Goal: Navigation & Orientation: Find specific page/section

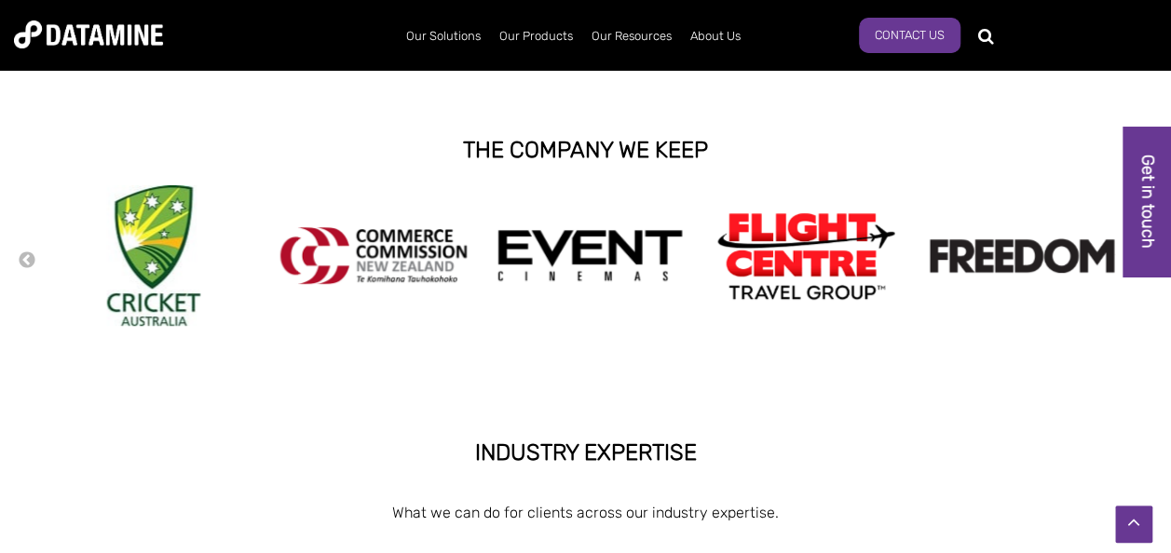
scroll to position [373, 0]
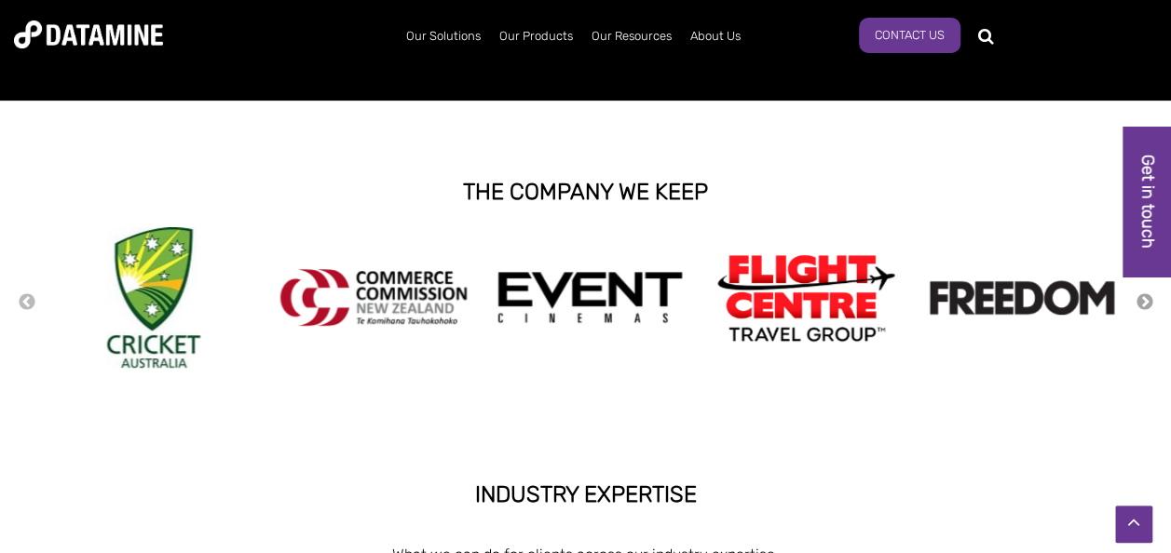
click at [1149, 303] on button "Next" at bounding box center [1144, 302] width 19 height 20
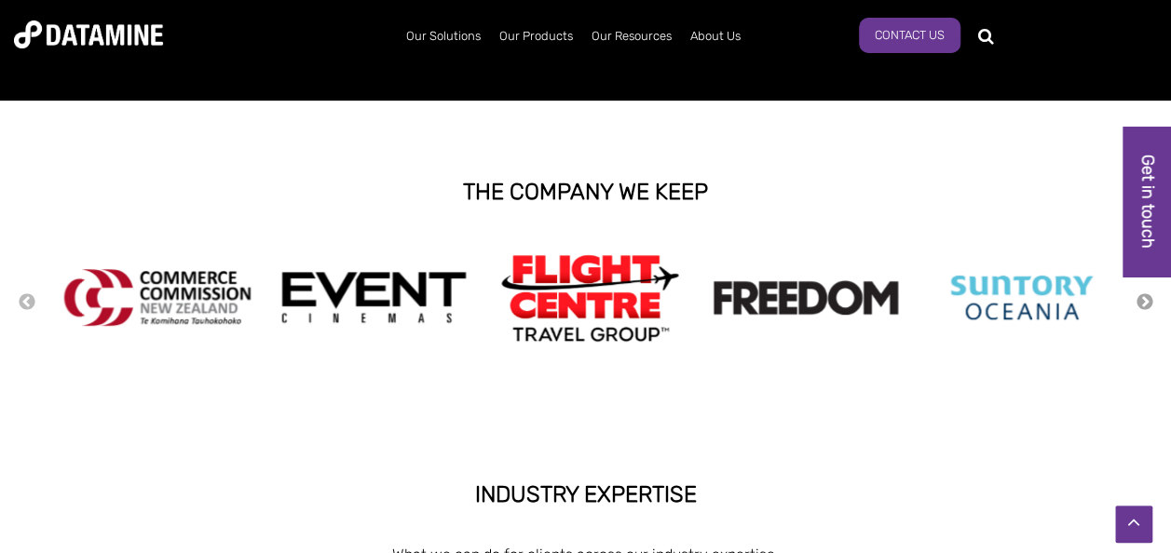
click at [1149, 303] on button "Next" at bounding box center [1144, 302] width 19 height 20
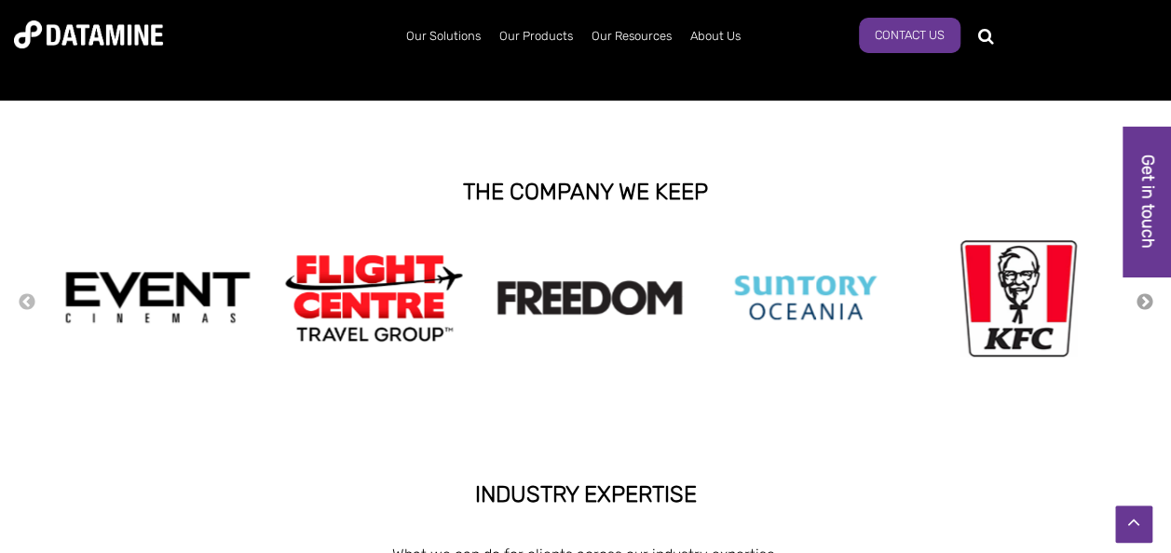
click at [1149, 303] on button "Next" at bounding box center [1144, 302] width 19 height 20
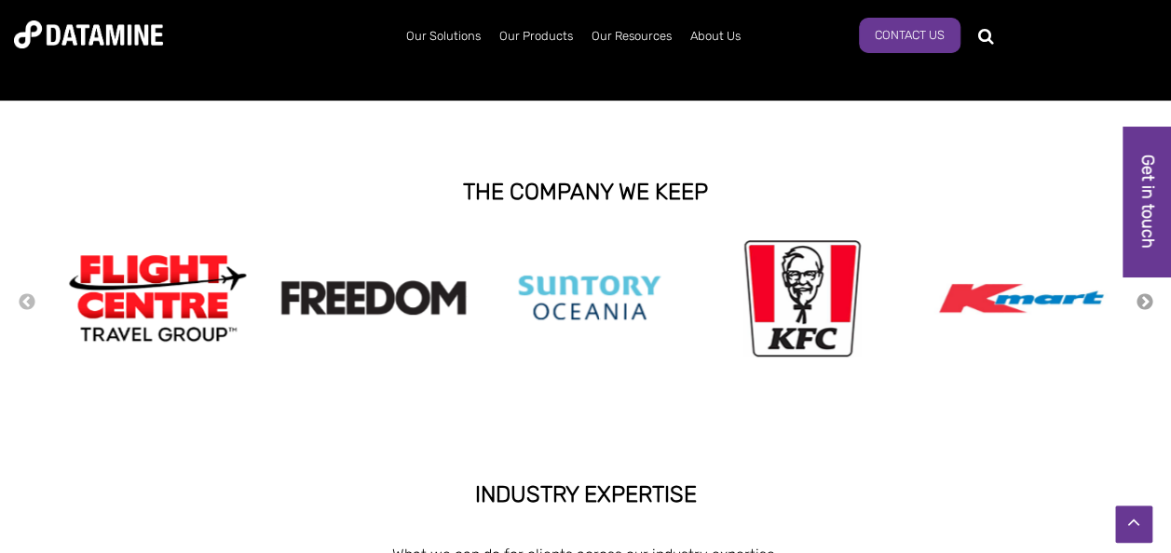
click at [1149, 303] on button "Next" at bounding box center [1144, 302] width 19 height 20
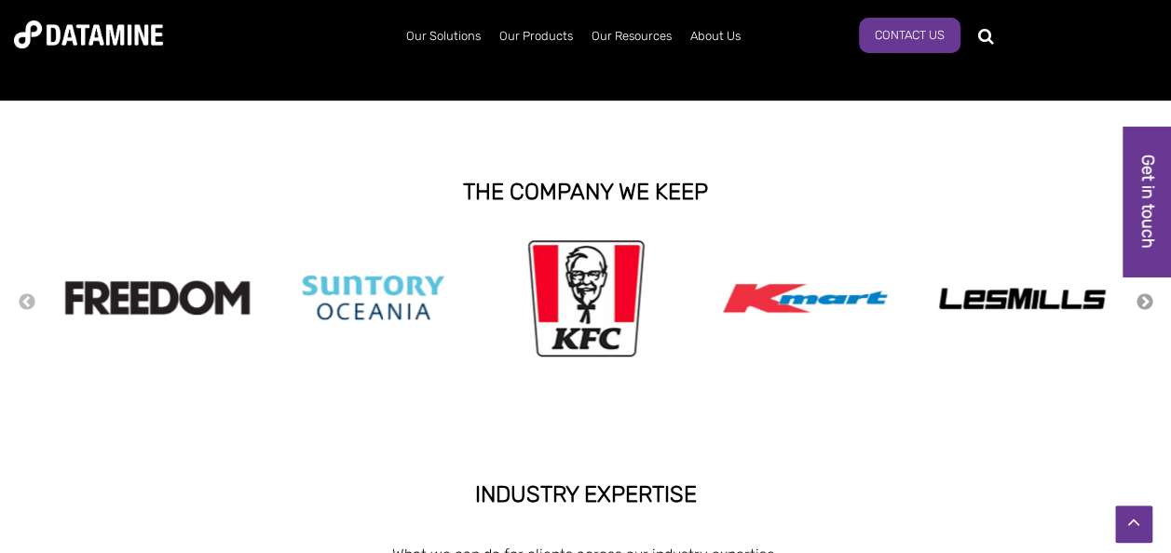
click at [1149, 303] on button "Next" at bounding box center [1144, 302] width 19 height 20
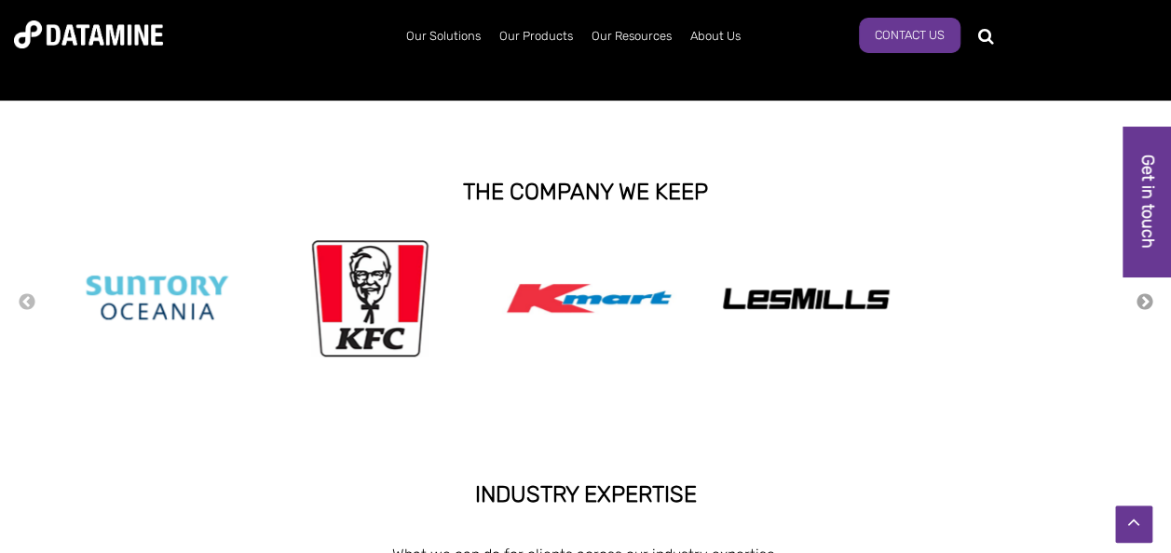
click at [1149, 303] on button "Next" at bounding box center [1144, 302] width 19 height 20
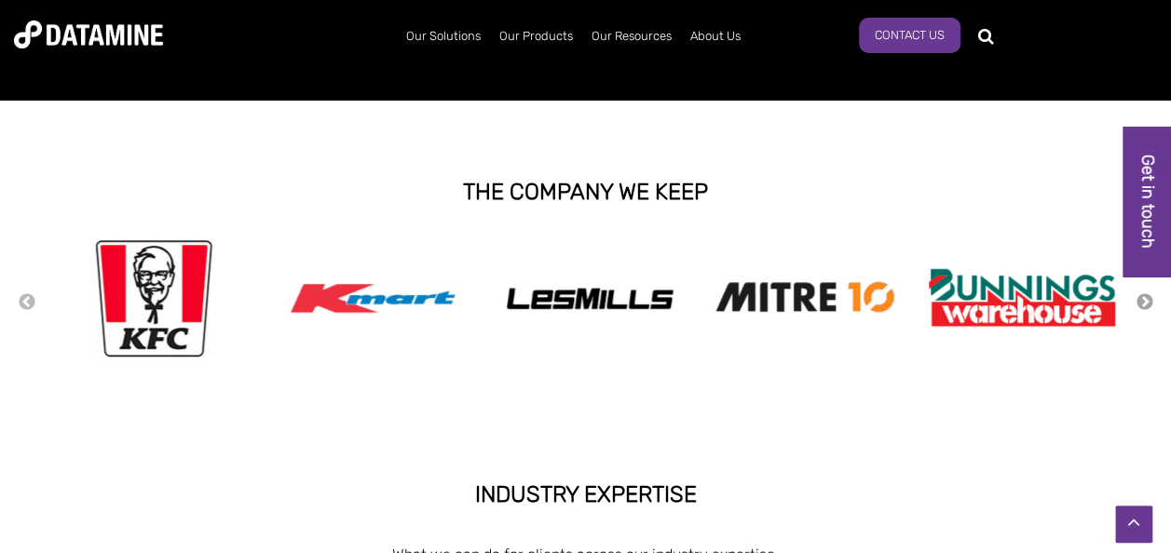
click at [1149, 303] on button "Next" at bounding box center [1144, 302] width 19 height 20
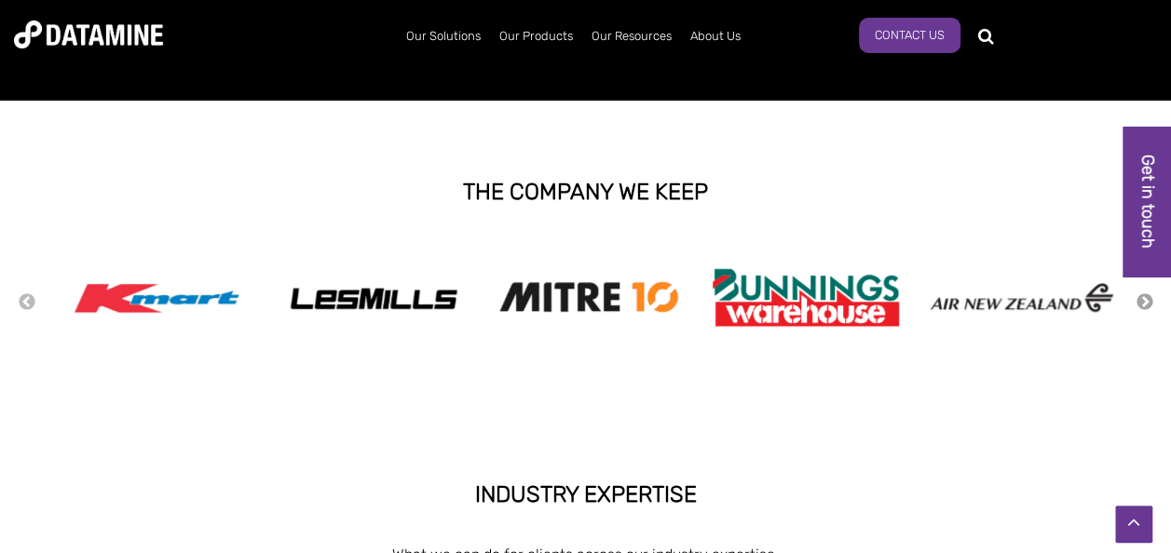
click at [1149, 303] on button "Next" at bounding box center [1144, 302] width 19 height 20
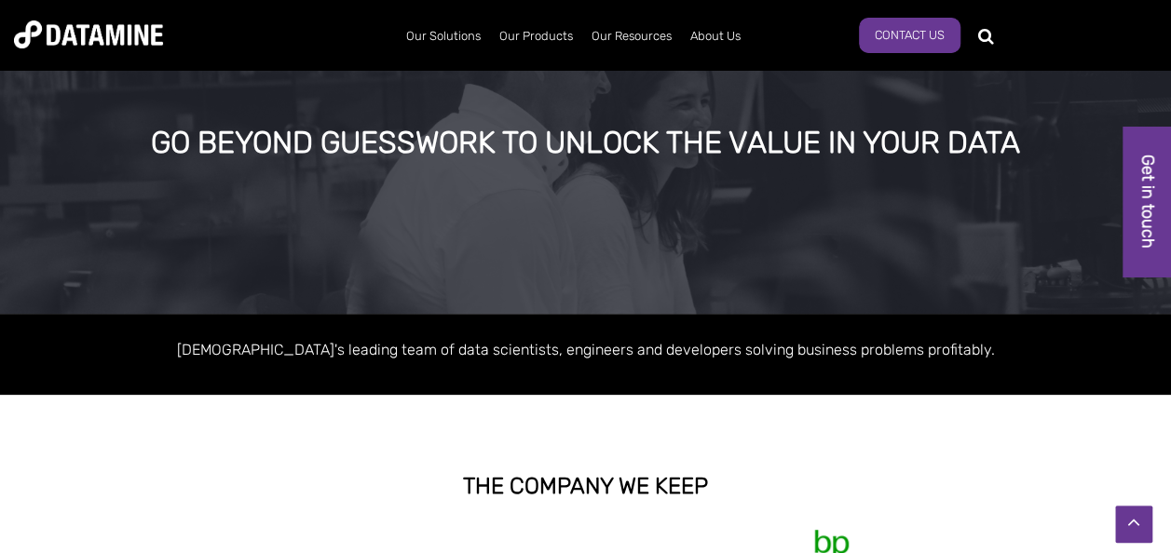
scroll to position [0, 0]
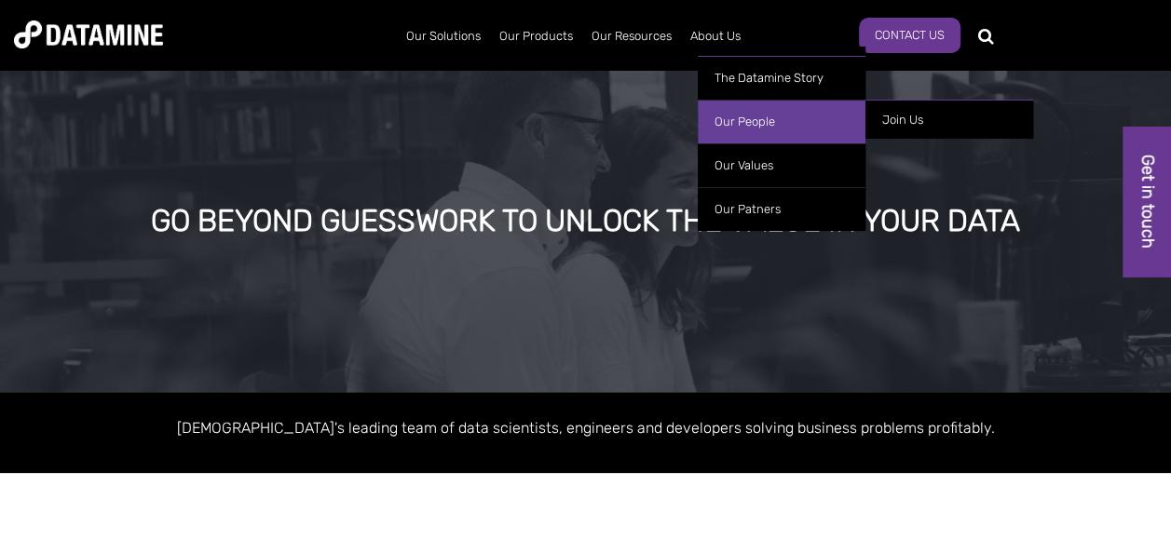
click at [781, 124] on link "Our People" at bounding box center [782, 122] width 168 height 44
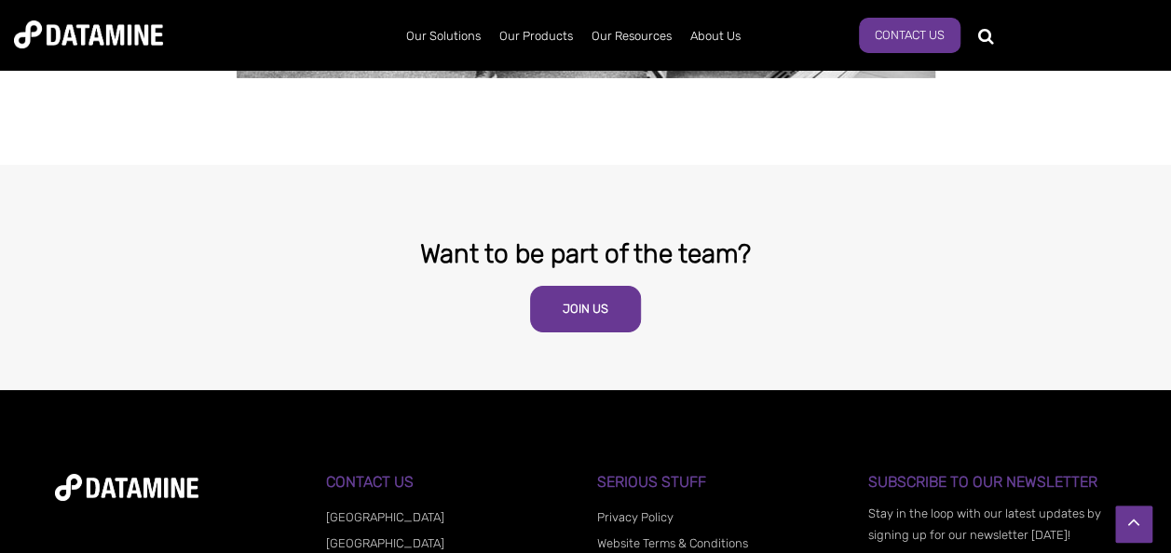
scroll to position [3260, 0]
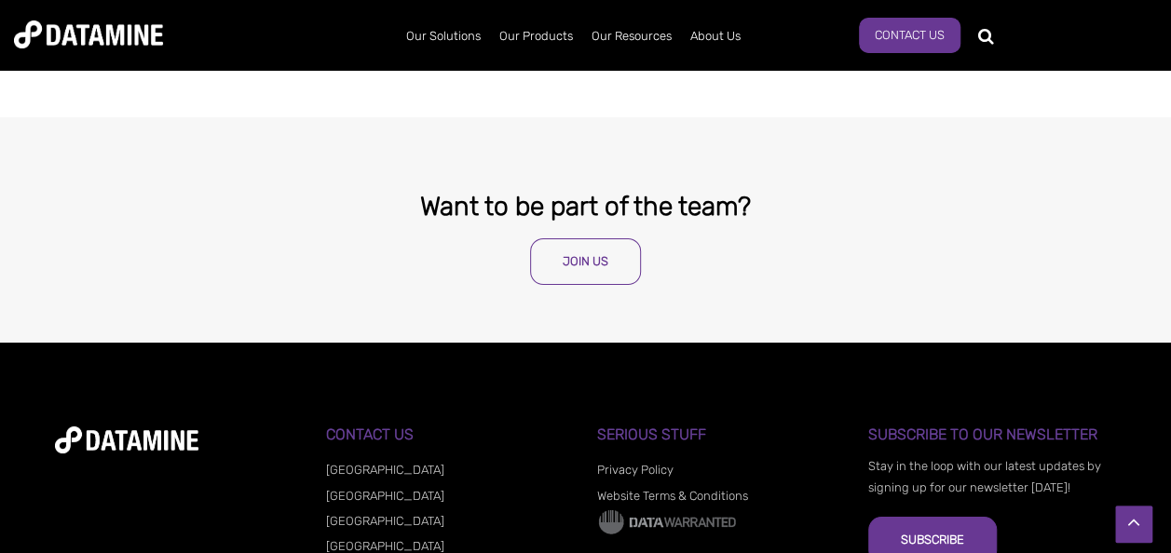
click at [544, 238] on link "Join Us" at bounding box center [585, 261] width 111 height 47
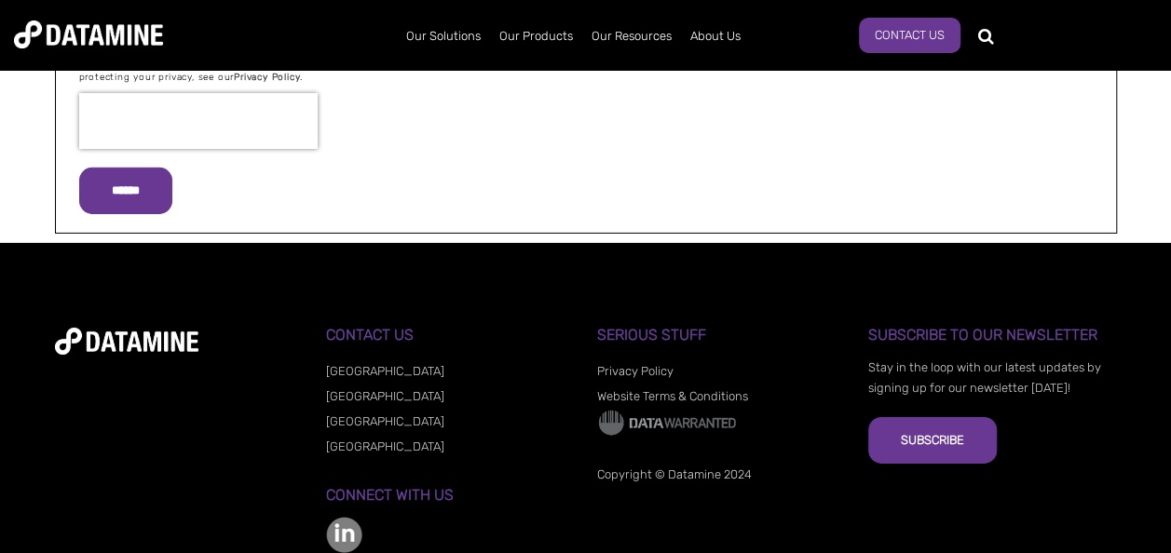
scroll to position [2945, 0]
